Goal: Communication & Community: Answer question/provide support

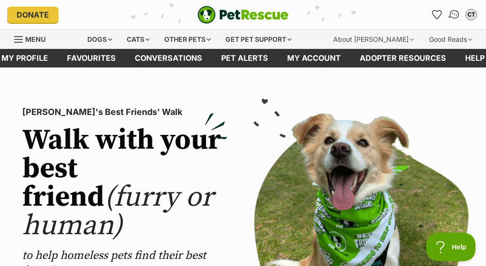
click at [453, 11] on img "Conversations" at bounding box center [454, 15] width 13 height 12
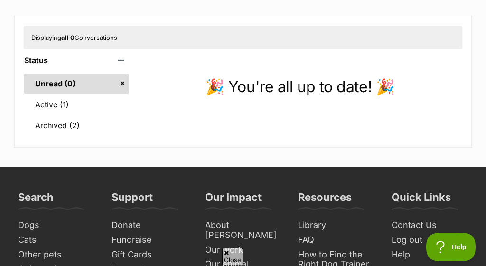
scroll to position [116, 0]
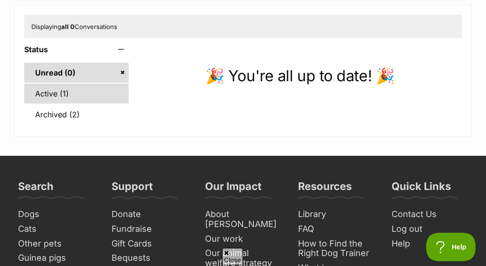
click at [61, 90] on link "Active (1)" at bounding box center [76, 94] width 104 height 20
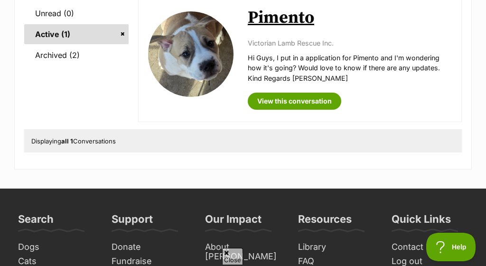
scroll to position [200, 0]
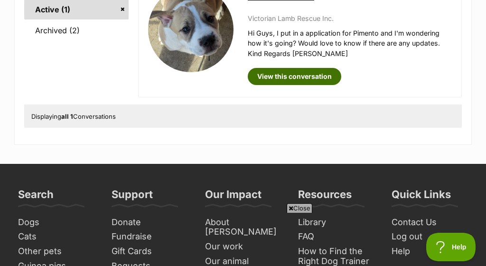
click at [292, 75] on link "View this conversation" at bounding box center [295, 76] width 94 height 17
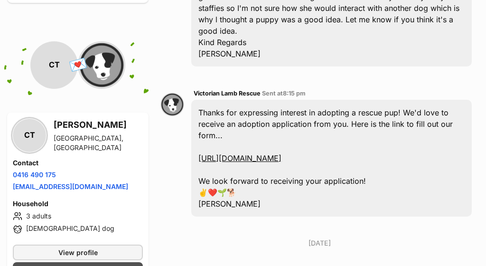
scroll to position [285, 0]
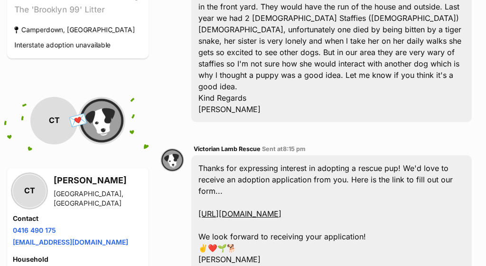
click at [78, 119] on span "💌" at bounding box center [77, 120] width 21 height 20
click at [98, 127] on img at bounding box center [101, 120] width 47 height 47
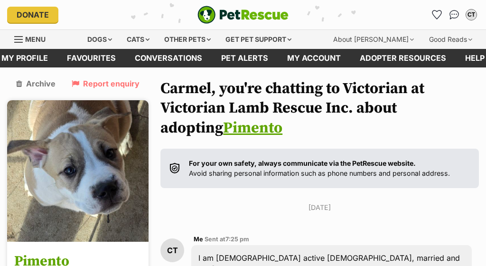
scroll to position [0, 0]
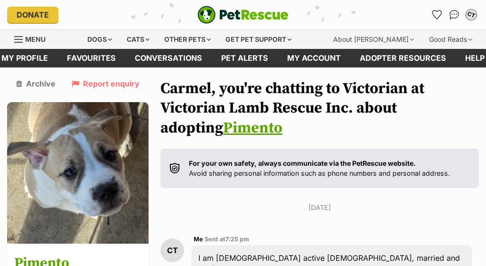
click at [473, 16] on div "CT" at bounding box center [471, 15] width 12 height 12
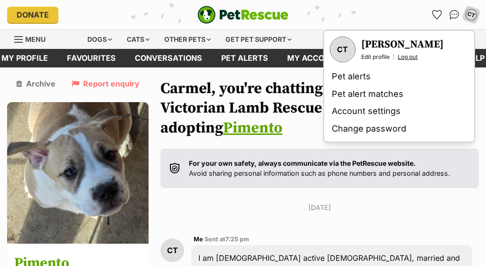
click at [409, 58] on link "Log out" at bounding box center [408, 57] width 20 height 8
